Goal: Task Accomplishment & Management: Use online tool/utility

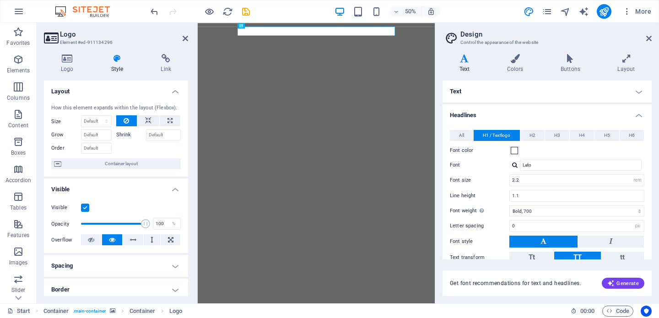
select select "rem"
select select "700"
select select "px"
select select "rem"
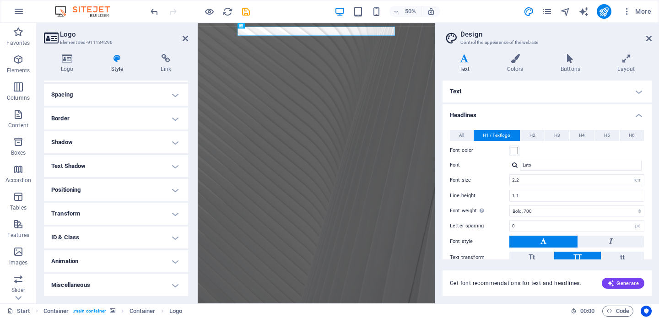
click at [52, 38] on icon at bounding box center [51, 38] width 14 height 13
click at [189, 38] on aside "Logo Element #ed-911134296 Logo Style Link Logo Image Text Drag files here, cli…" at bounding box center [117, 163] width 161 height 280
click at [182, 39] on icon at bounding box center [184, 38] width 5 height 7
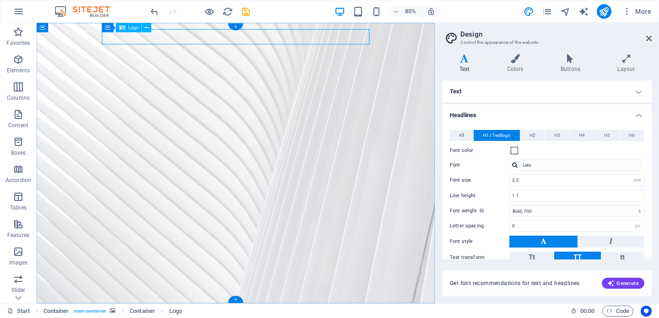
click at [148, 26] on icon at bounding box center [147, 27] width 4 height 8
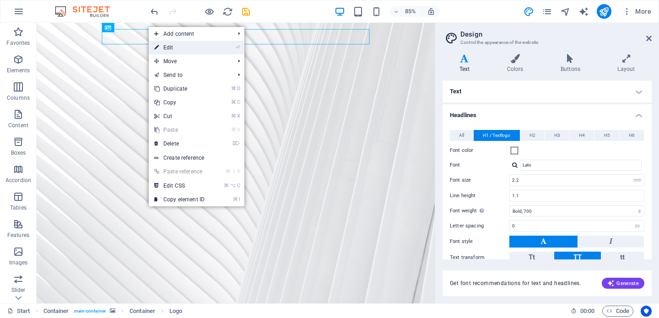
click at [161, 46] on link "⏎ Edit" at bounding box center [179, 48] width 61 height 14
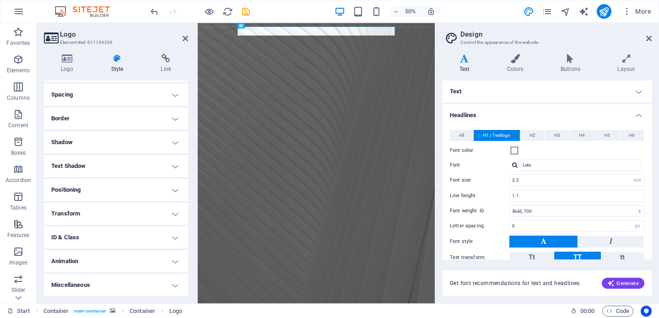
scroll to position [144, 0]
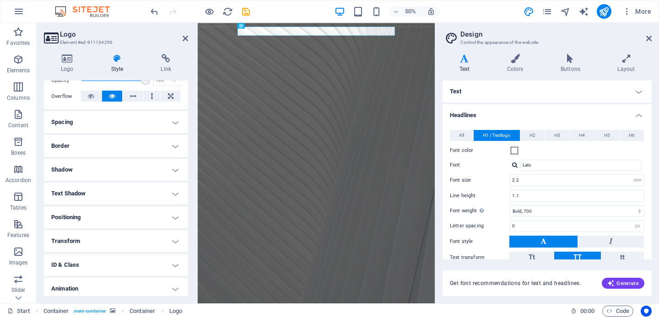
click at [100, 194] on h4 "Text Shadow" at bounding box center [116, 193] width 144 height 22
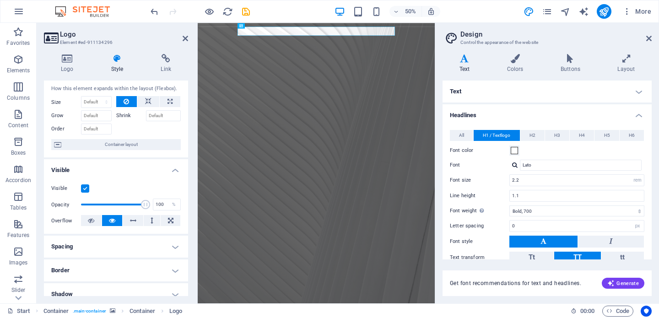
scroll to position [0, 0]
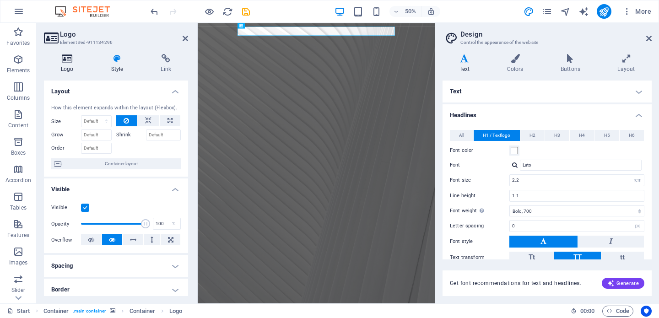
click at [60, 65] on h4 "Logo" at bounding box center [69, 63] width 50 height 19
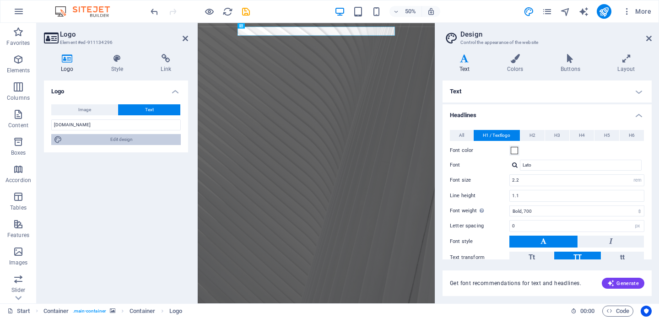
click at [75, 139] on span "Edit design" at bounding box center [121, 139] width 113 height 11
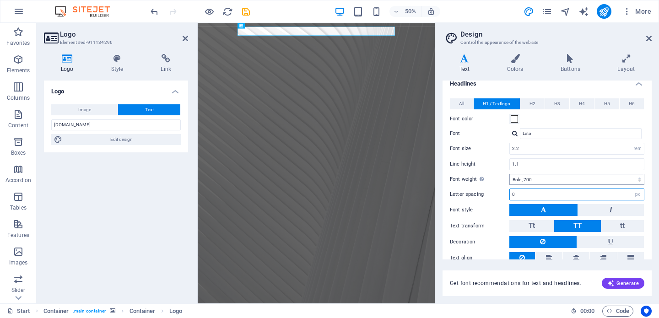
click at [527, 206] on div "All H1 / Textlogo H2 H3 H4 H5 H6 Font color Font Lato Line height 1.1 Font weig…" at bounding box center [546, 189] width 213 height 200
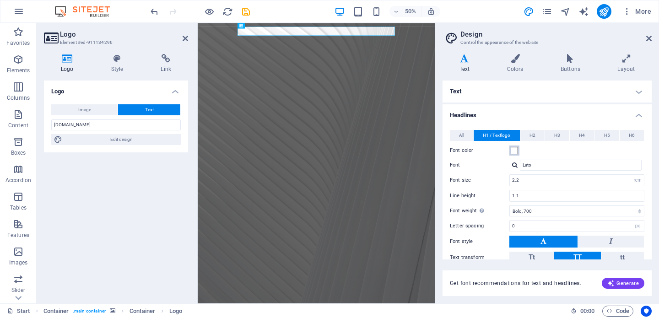
click at [514, 149] on span at bounding box center [513, 150] width 7 height 7
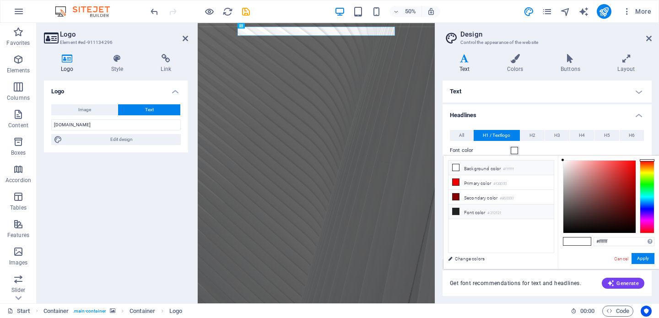
click at [473, 211] on li "Font color #212121" at bounding box center [500, 211] width 105 height 15
type input "#212121"
click at [645, 259] on button "Apply" at bounding box center [642, 258] width 23 height 11
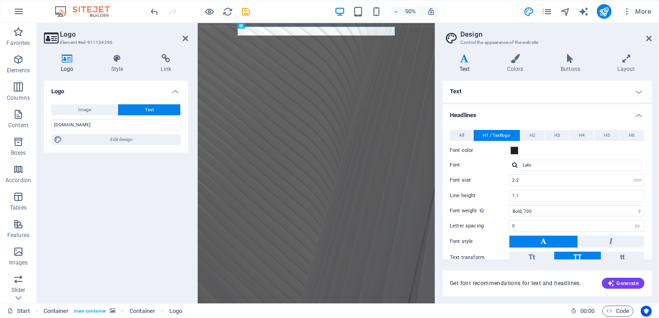
click at [501, 150] on figure at bounding box center [435, 303] width 474 height 561
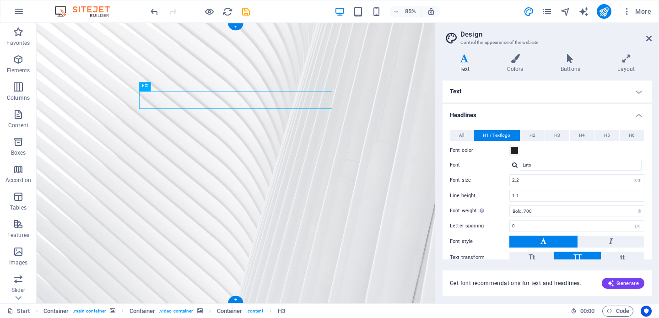
click at [457, 231] on figure at bounding box center [271, 188] width 468 height 330
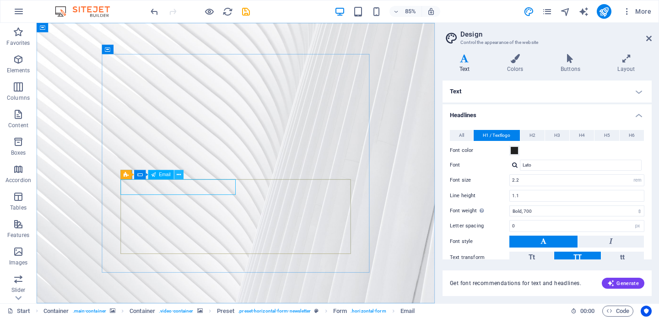
click at [177, 173] on icon at bounding box center [179, 175] width 4 height 8
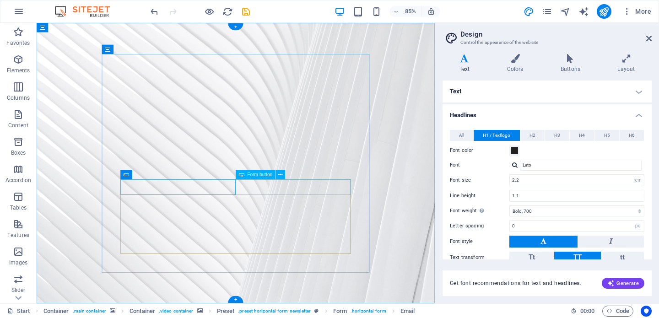
click at [278, 177] on button at bounding box center [280, 174] width 9 height 9
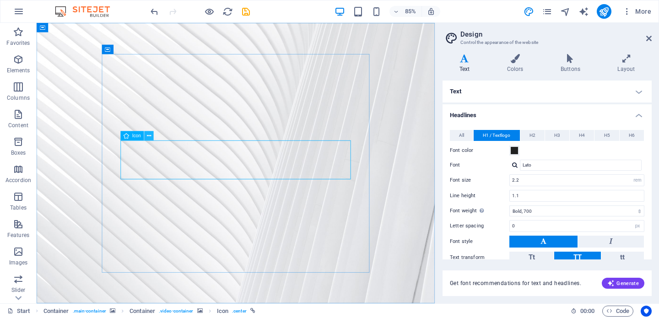
click at [147, 136] on icon at bounding box center [149, 136] width 4 height 8
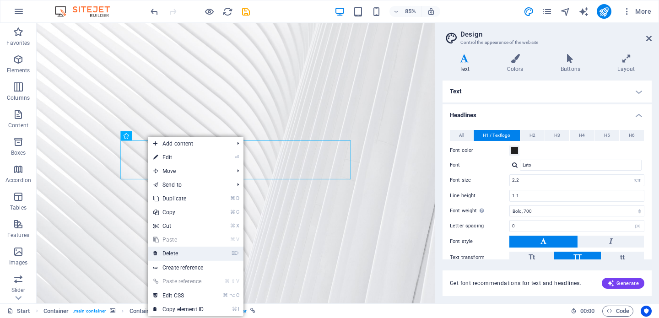
drag, startPoint x: 172, startPoint y: 253, endPoint x: 158, endPoint y: 269, distance: 20.8
click at [172, 253] on link "⌦ Delete" at bounding box center [178, 254] width 61 height 14
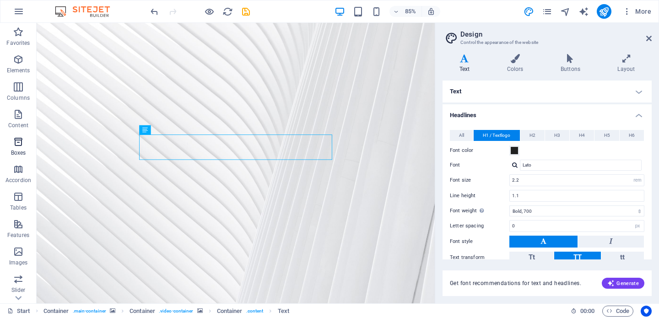
click at [19, 142] on icon "button" at bounding box center [18, 141] width 11 height 11
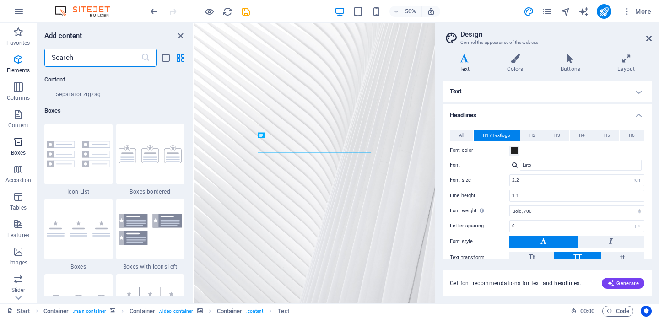
scroll to position [2523, 0]
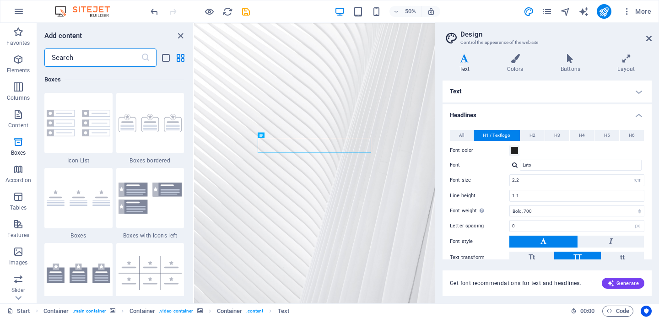
click at [84, 55] on input "text" at bounding box center [92, 57] width 97 height 18
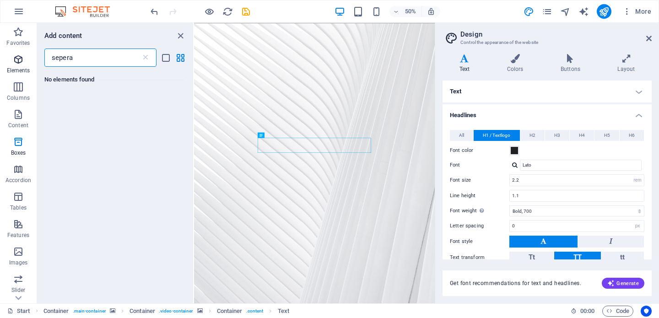
type input "sepera"
click at [19, 64] on icon "button" at bounding box center [18, 59] width 11 height 11
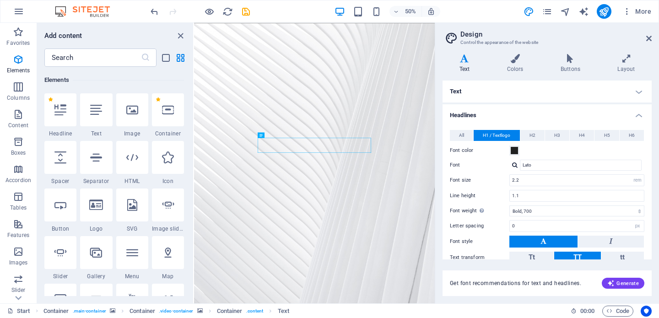
scroll to position [97, 0]
click at [86, 61] on input "text" at bounding box center [92, 57] width 97 height 18
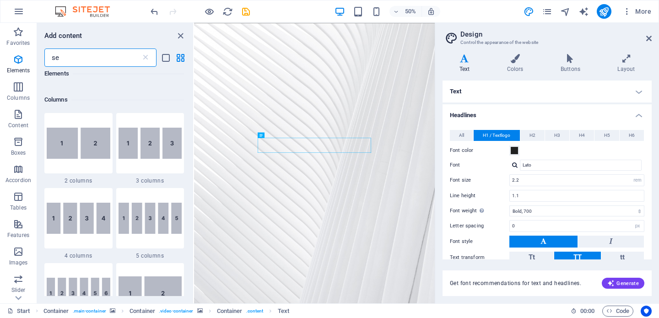
scroll to position [0, 0]
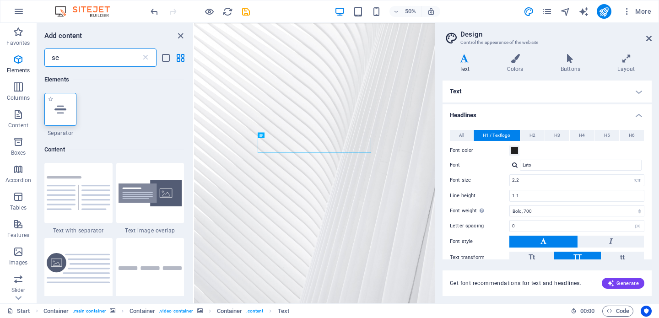
type input "se"
click at [69, 112] on div at bounding box center [60, 109] width 32 height 33
select select "%"
select select "px"
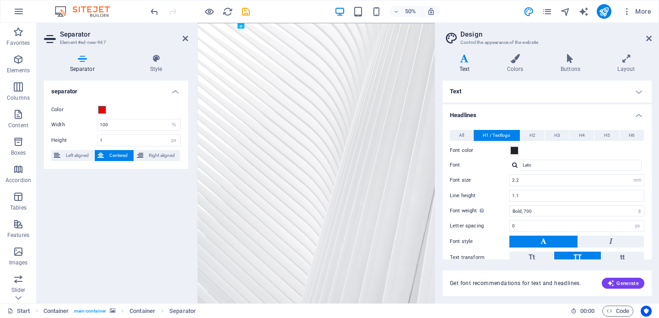
drag, startPoint x: 419, startPoint y: 33, endPoint x: 421, endPoint y: 52, distance: 19.3
drag, startPoint x: 417, startPoint y: 53, endPoint x: 423, endPoint y: 156, distance: 104.0
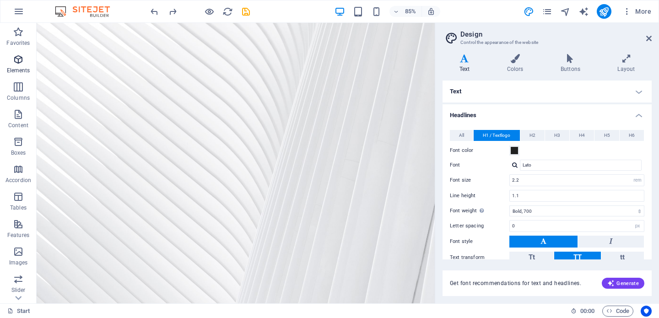
click at [12, 67] on p "Elements" at bounding box center [18, 70] width 23 height 7
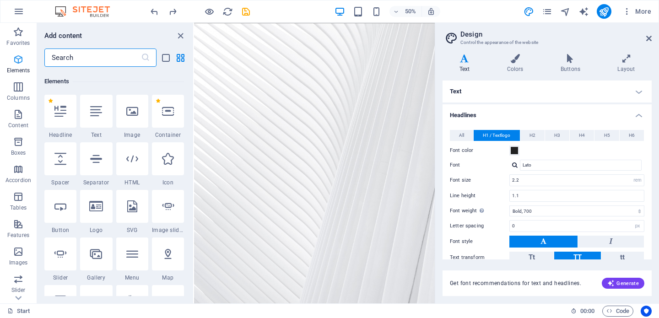
scroll to position [97, 0]
click at [71, 57] on input "text" at bounding box center [92, 57] width 97 height 18
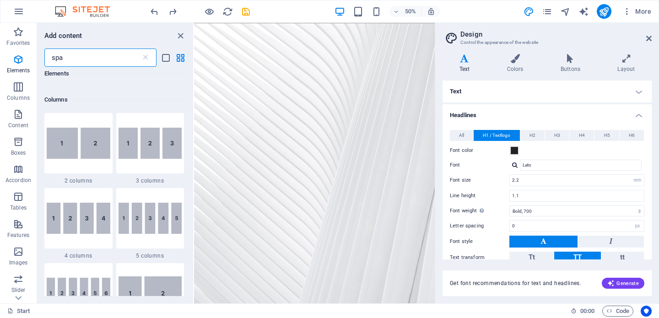
scroll to position [0, 0]
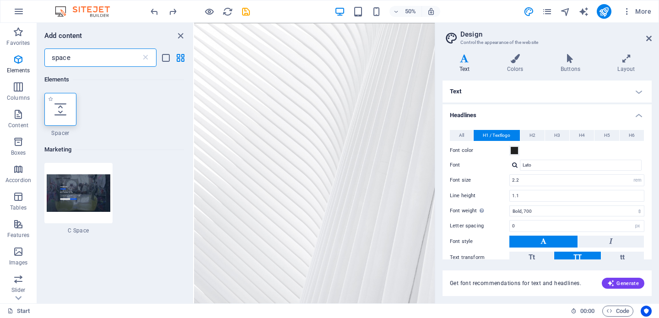
type input "space"
click at [57, 108] on icon at bounding box center [60, 109] width 12 height 12
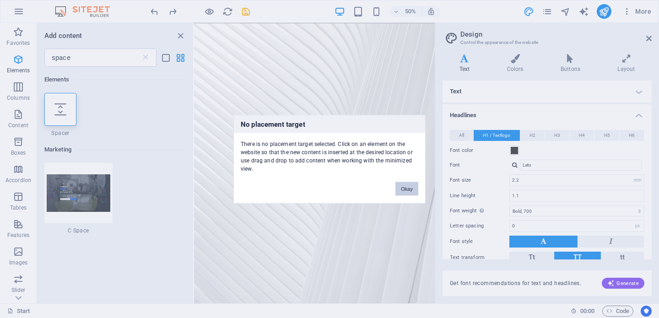
click at [409, 190] on button "Okay" at bounding box center [406, 189] width 23 height 14
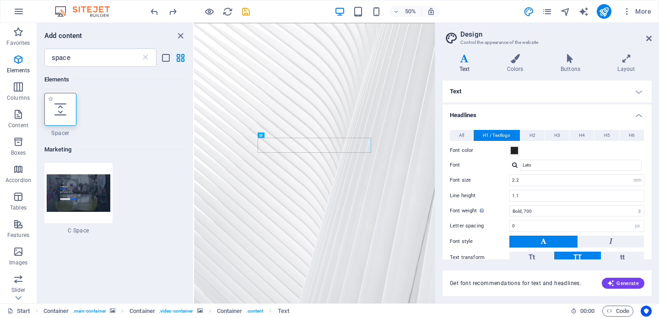
click at [52, 113] on div at bounding box center [60, 109] width 32 height 33
select select "px"
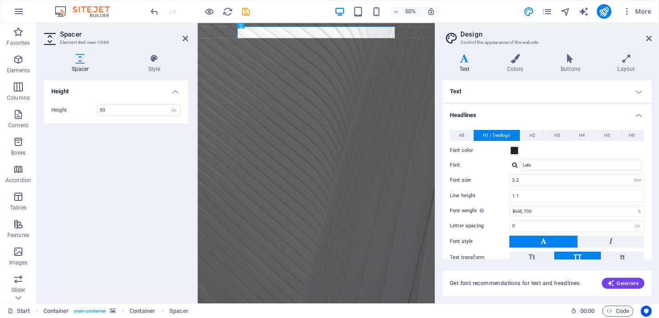
click at [101, 135] on div "Height Height 50 px rem vh vw" at bounding box center [116, 187] width 144 height 215
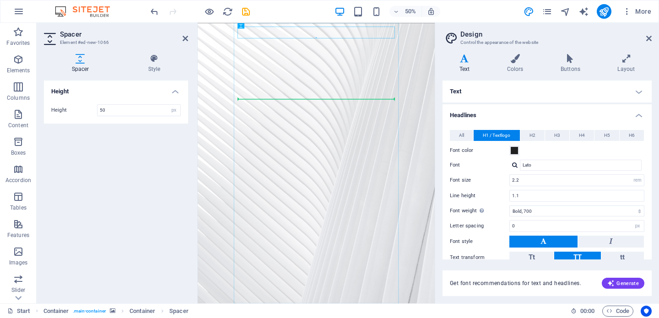
drag, startPoint x: 346, startPoint y: 43, endPoint x: 332, endPoint y: 182, distance: 140.6
drag, startPoint x: 437, startPoint y: 88, endPoint x: 453, endPoint y: 189, distance: 101.8
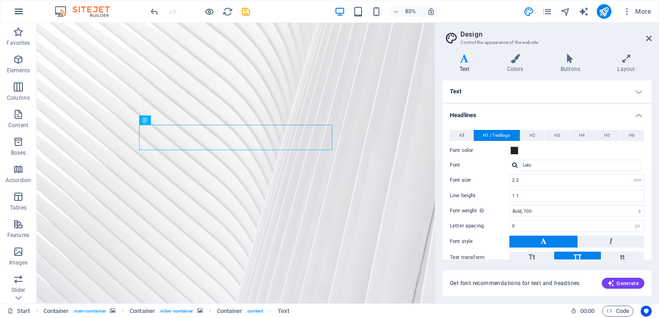
click at [19, 11] on icon "button" at bounding box center [18, 11] width 11 height 11
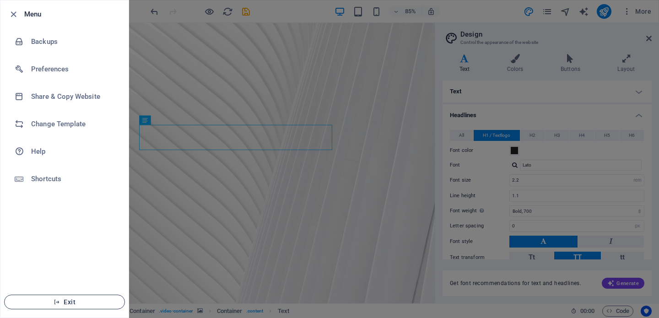
click at [85, 300] on span "Exit" at bounding box center [64, 301] width 105 height 7
